Goal: Transaction & Acquisition: Purchase product/service

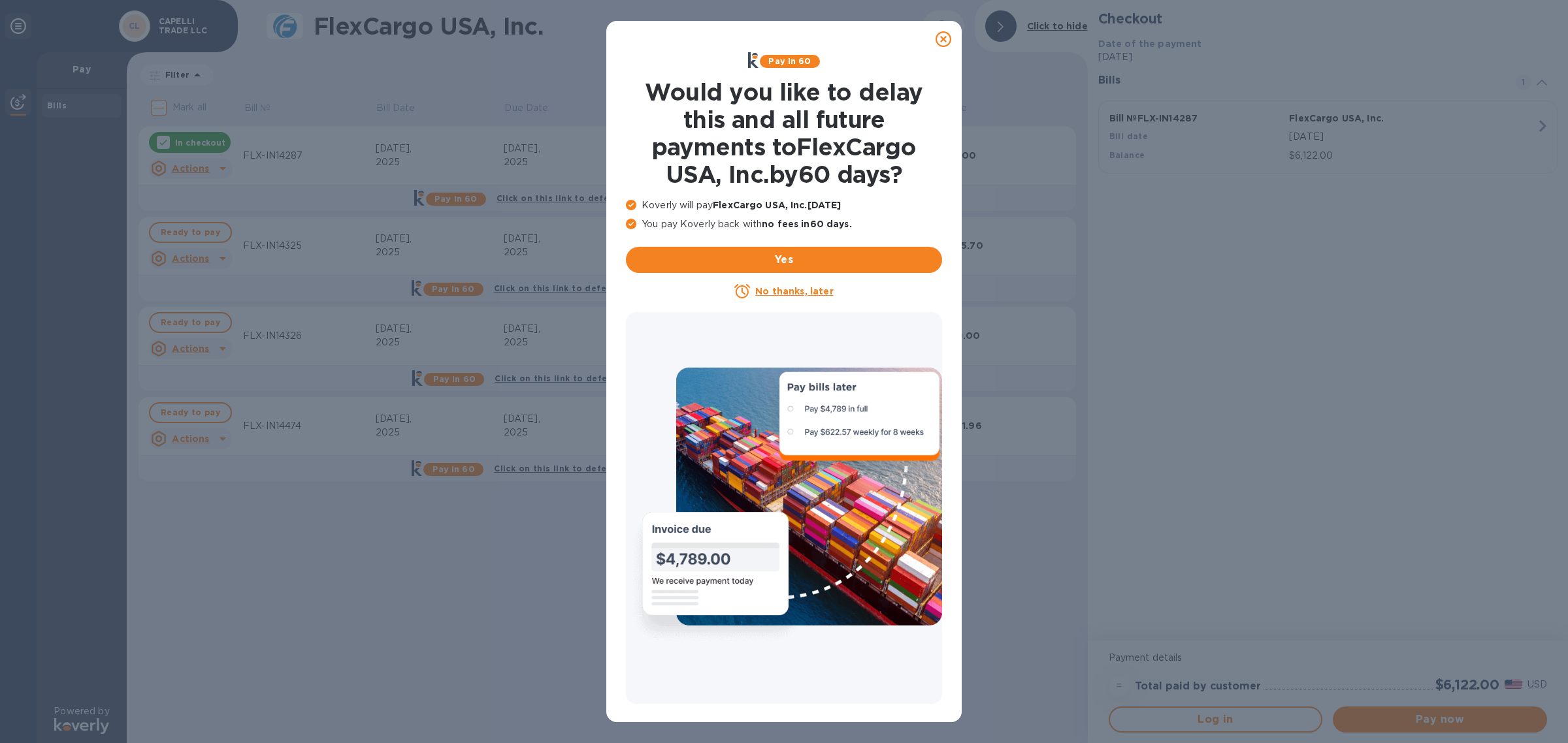
click at [939, 37] on icon at bounding box center [943, 39] width 16 height 16
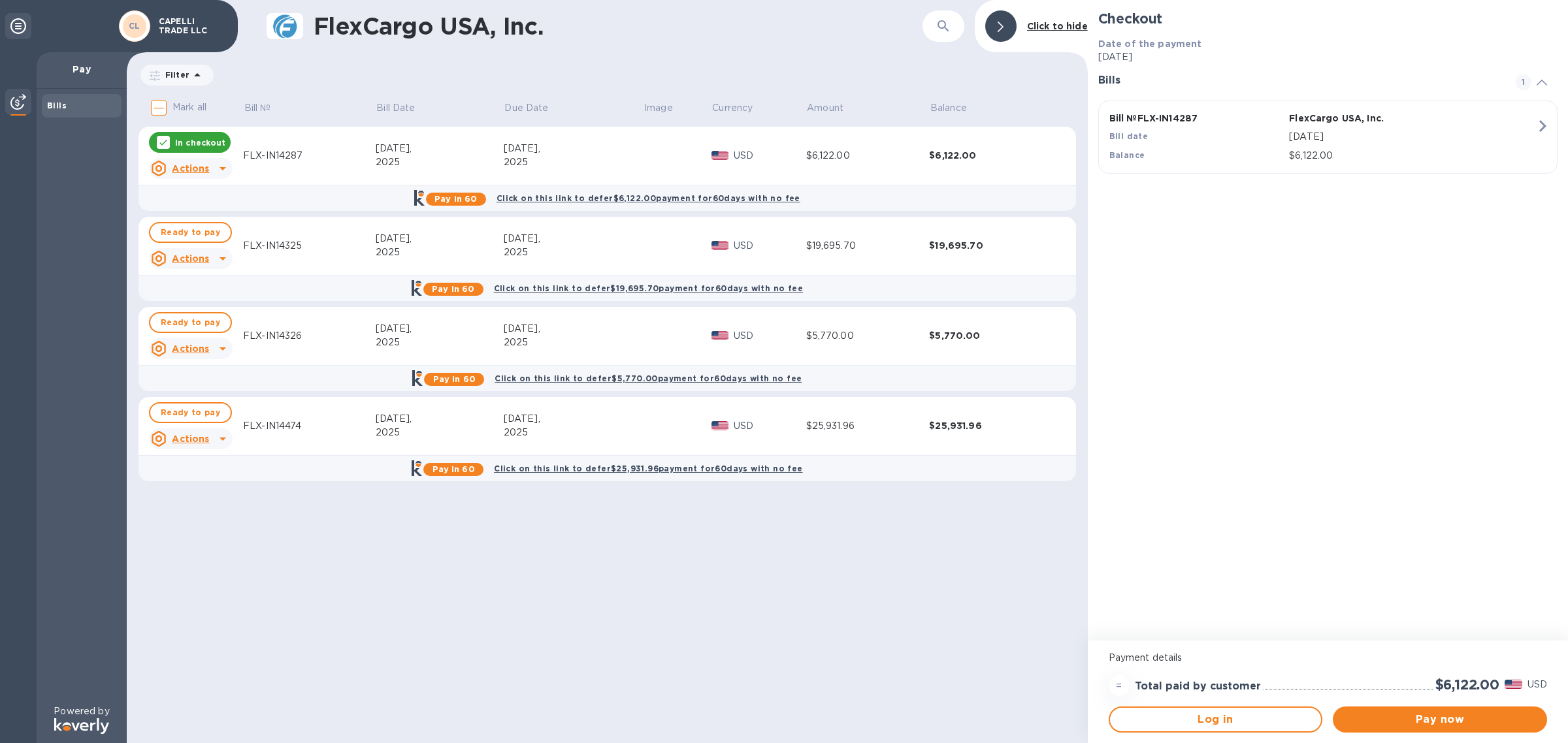
click at [853, 601] on div "FlexCargo USA, Inc. ​ Click to hide Filter Amount Mark all Bill № Bill Date Due…" at bounding box center [607, 371] width 961 height 743
click at [164, 25] on p "CAPELLI TRADE LLC" at bounding box center [191, 26] width 65 height 19
click at [149, 22] on div "CL" at bounding box center [135, 27] width 31 height 31
click at [167, 232] on span "Ready to pay" at bounding box center [190, 232] width 59 height 16
click at [170, 141] on div "In checkout" at bounding box center [189, 142] width 82 height 21
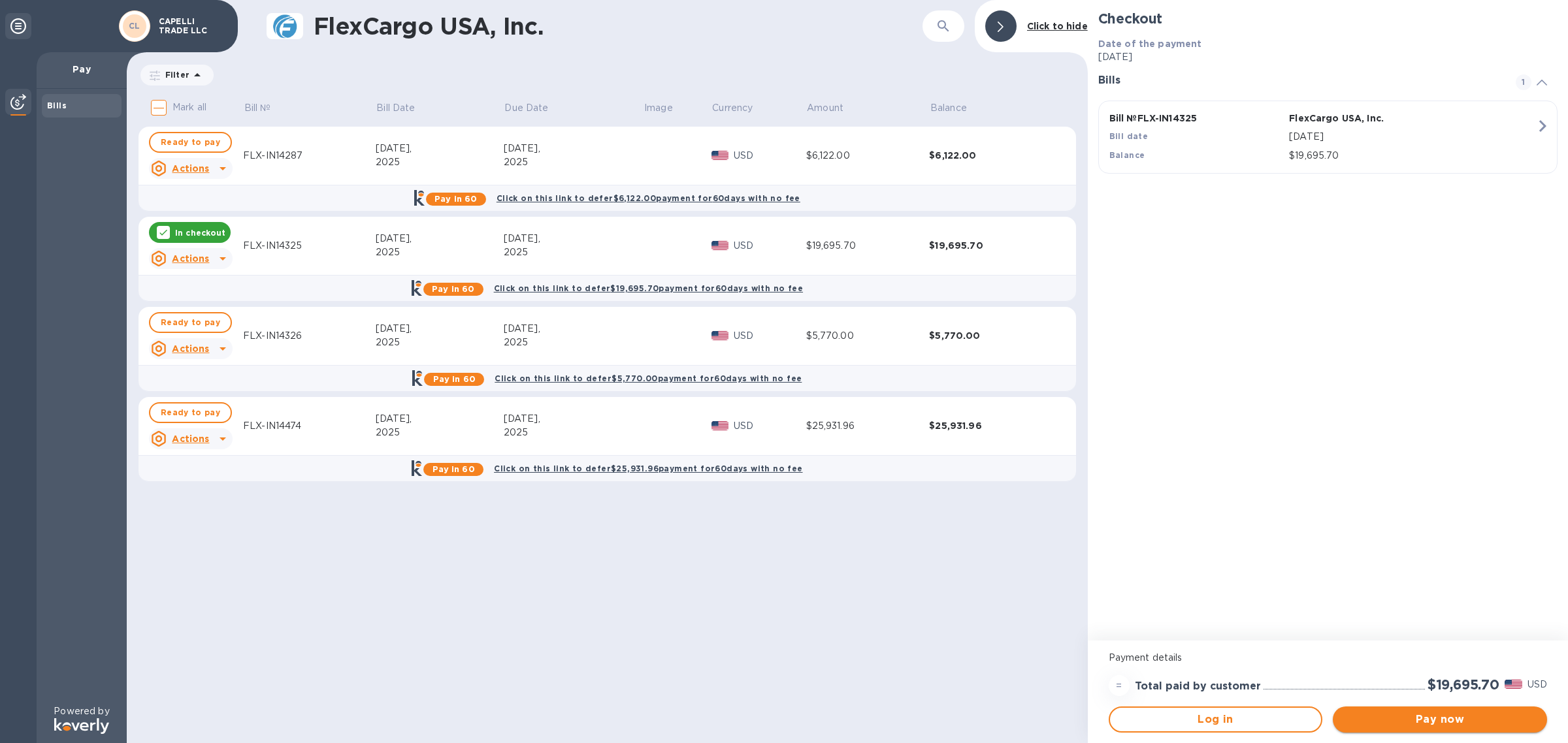
click at [1435, 729] on button "Pay now" at bounding box center [1440, 719] width 215 height 27
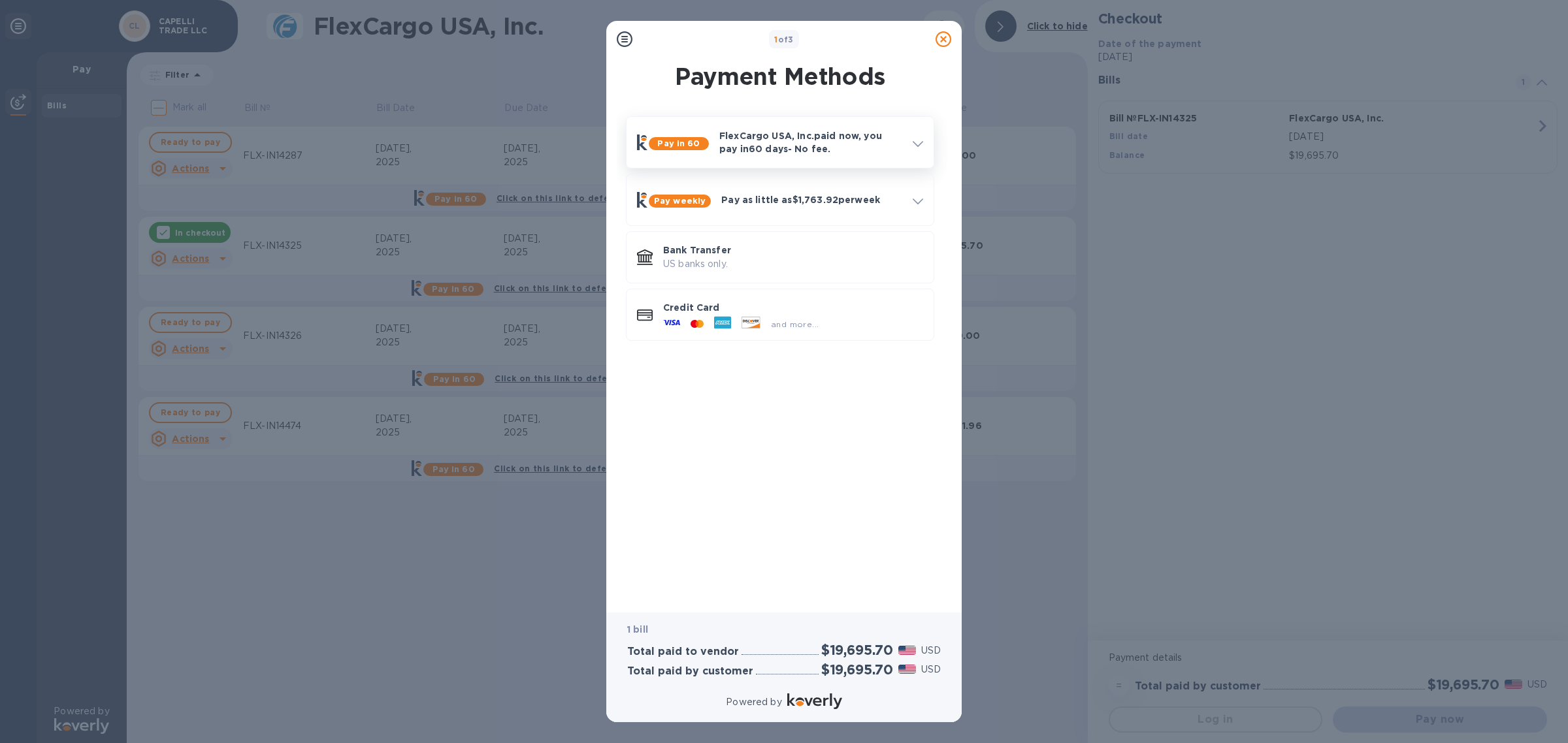
click at [789, 146] on p "FlexCargo USA, Inc. paid now, you pay [DATE] - No fee." at bounding box center [811, 142] width 183 height 27
